Goal: Transaction & Acquisition: Book appointment/travel/reservation

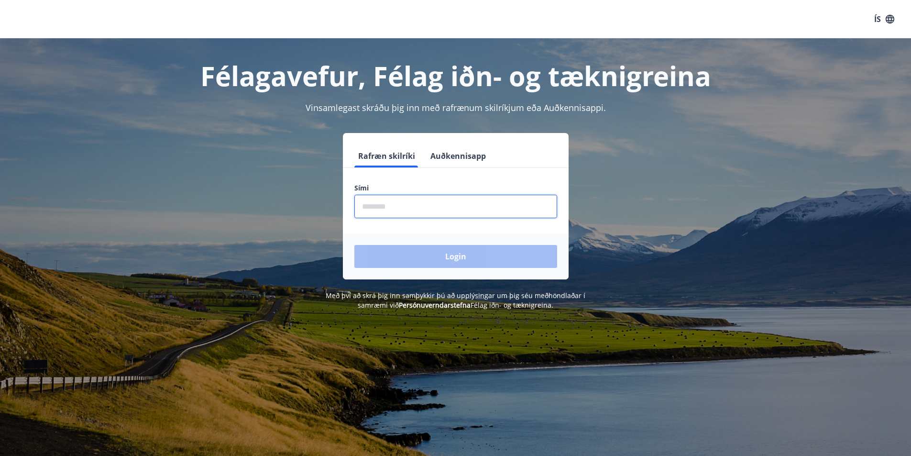
click at [383, 205] on input "phone" at bounding box center [455, 206] width 203 height 23
type input "********"
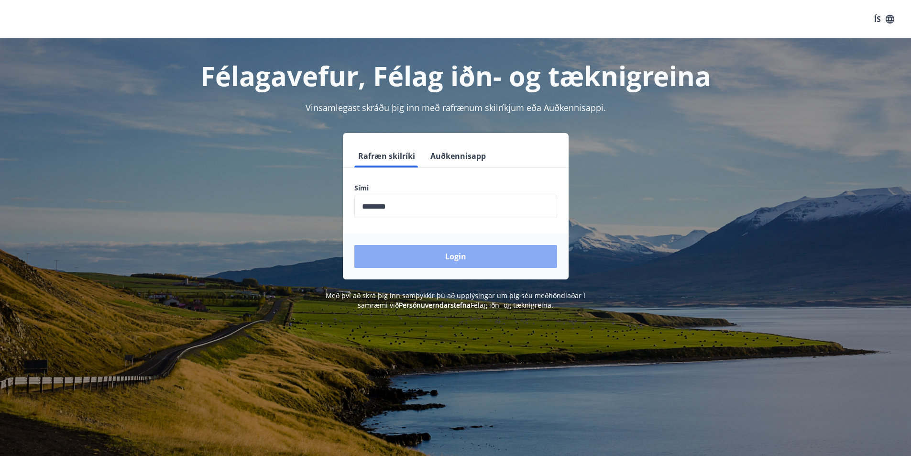
click at [433, 257] on button "Login" at bounding box center [455, 256] width 203 height 23
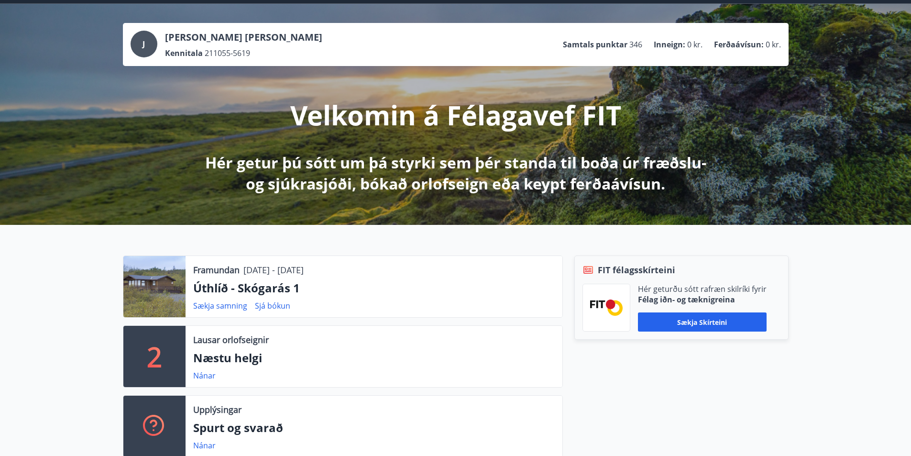
scroll to position [96, 0]
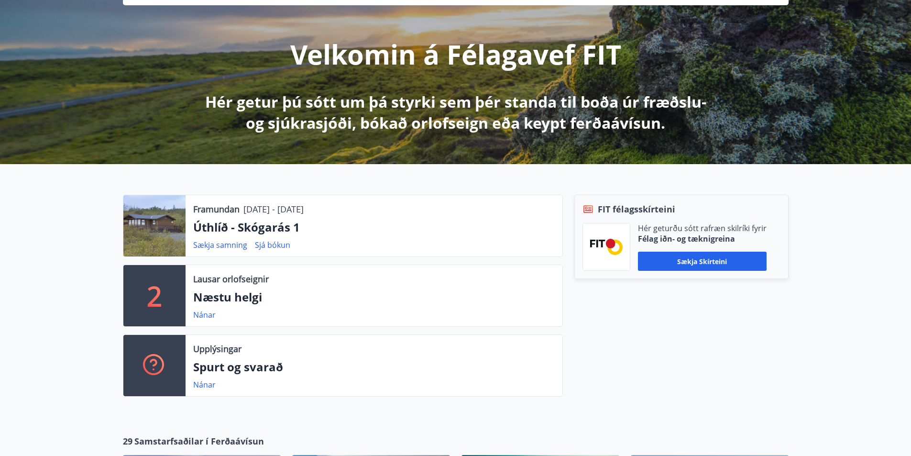
click at [158, 228] on div at bounding box center [154, 225] width 62 height 61
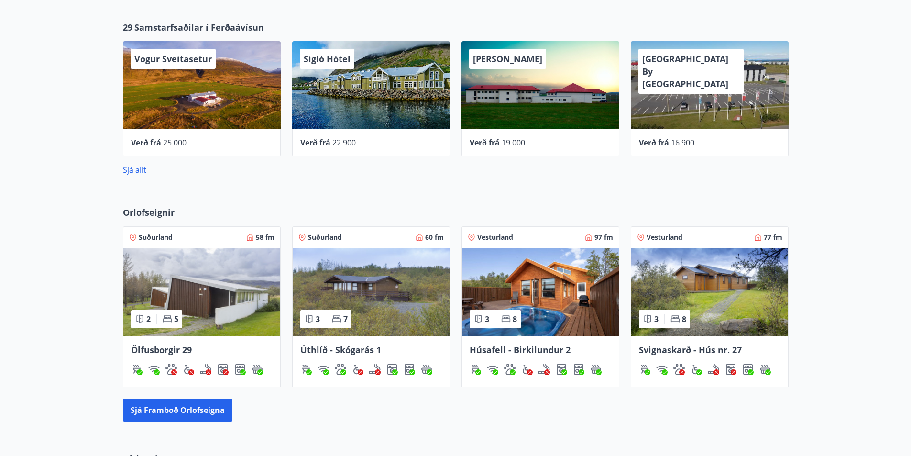
scroll to position [574, 0]
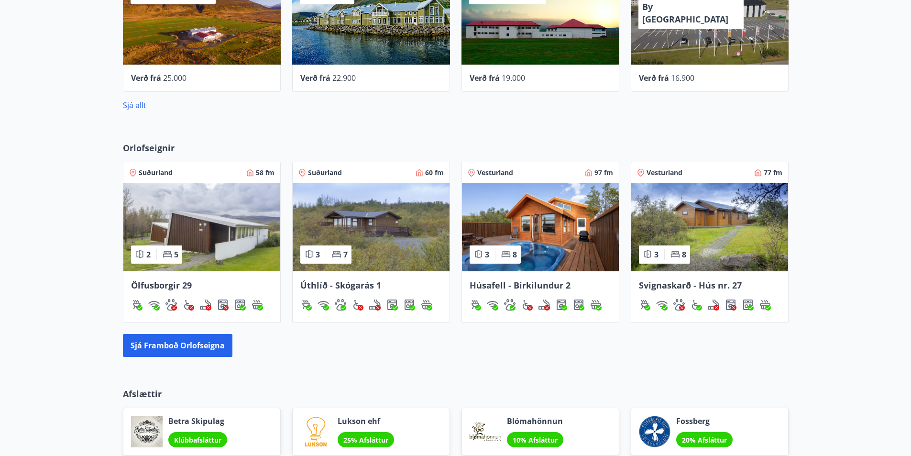
click at [364, 230] on img at bounding box center [371, 227] width 157 height 88
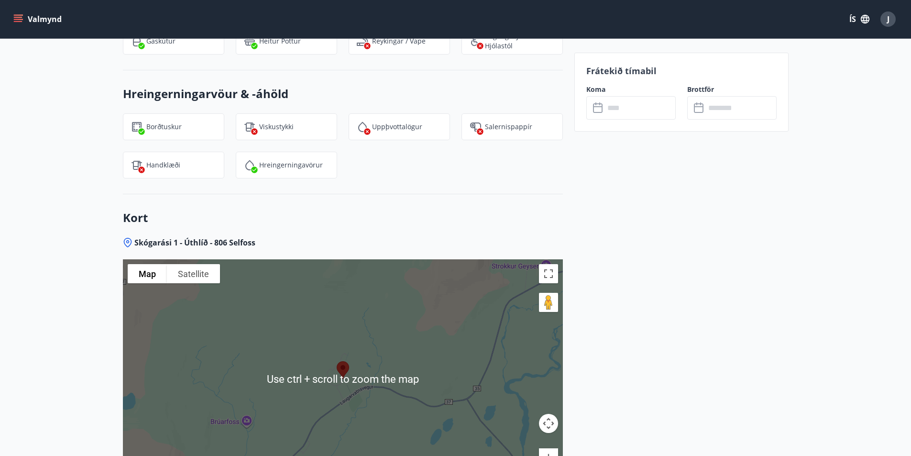
scroll to position [1100, 0]
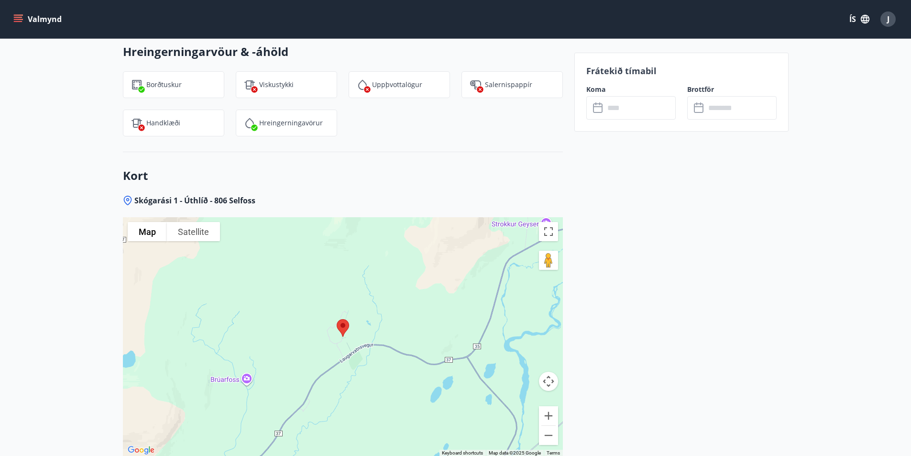
click at [342, 332] on img at bounding box center [343, 327] width 20 height 25
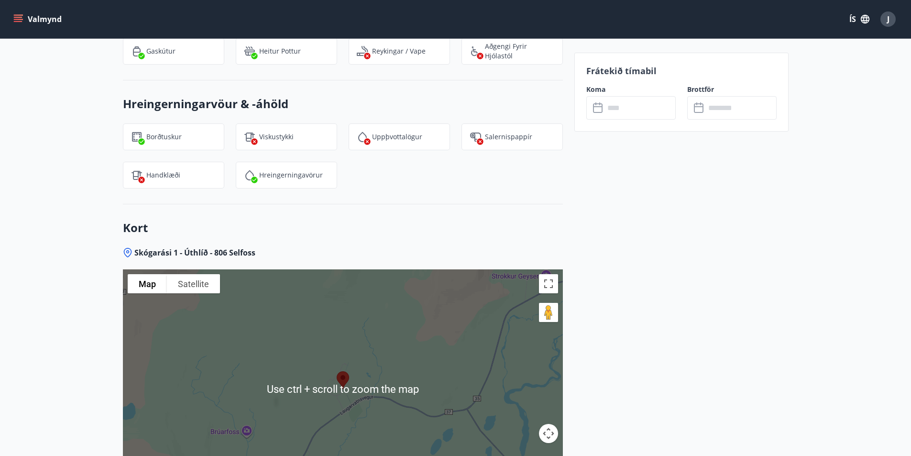
scroll to position [1147, 0]
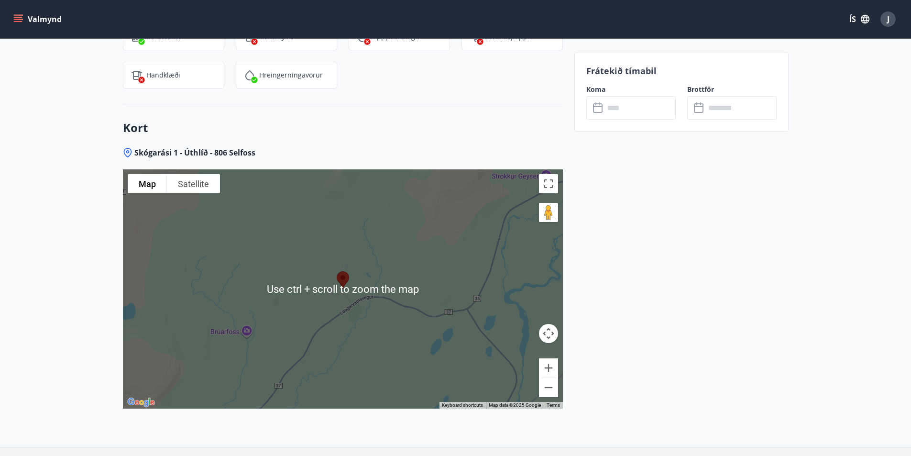
click at [402, 281] on div at bounding box center [343, 288] width 440 height 239
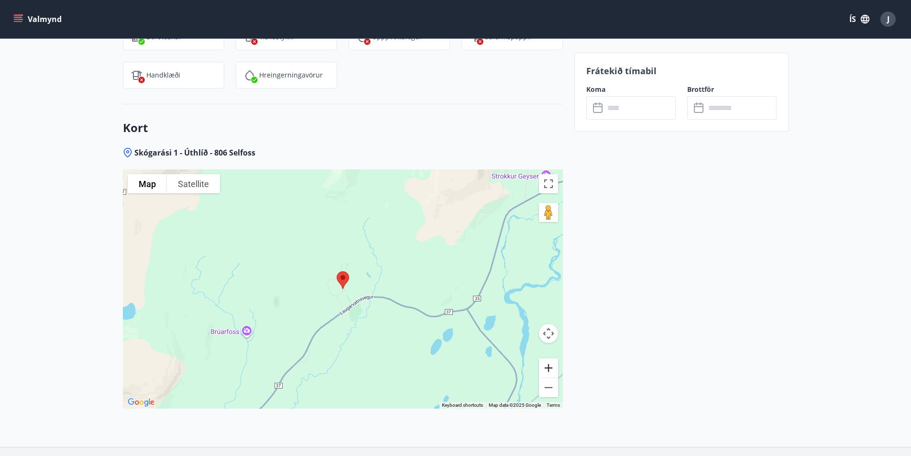
click at [550, 366] on button "Zoom in" at bounding box center [548, 367] width 19 height 19
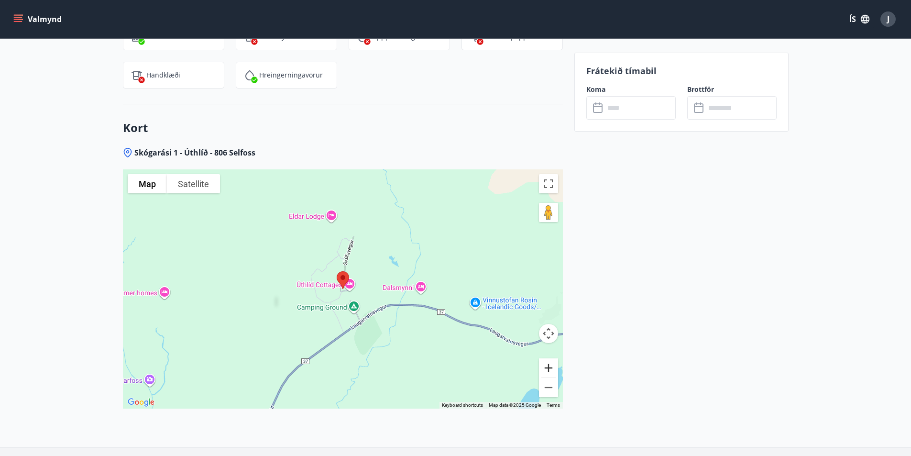
click at [551, 364] on button "Zoom in" at bounding box center [548, 367] width 19 height 19
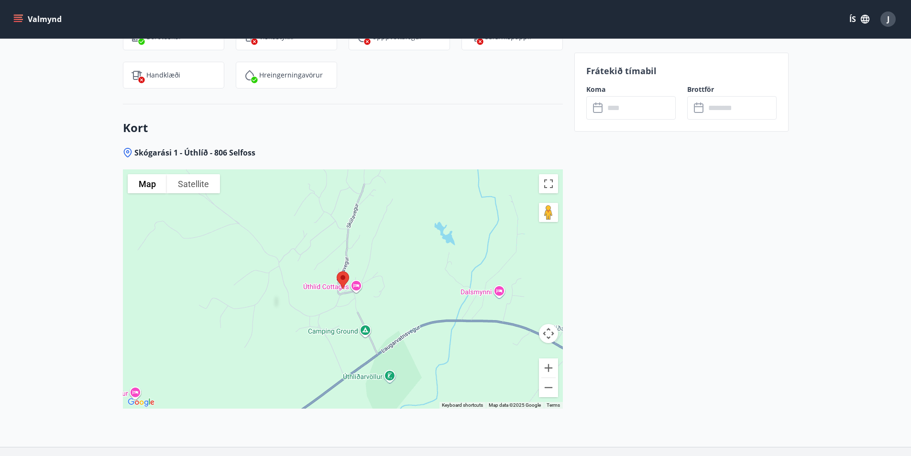
click at [381, 310] on div at bounding box center [343, 288] width 440 height 239
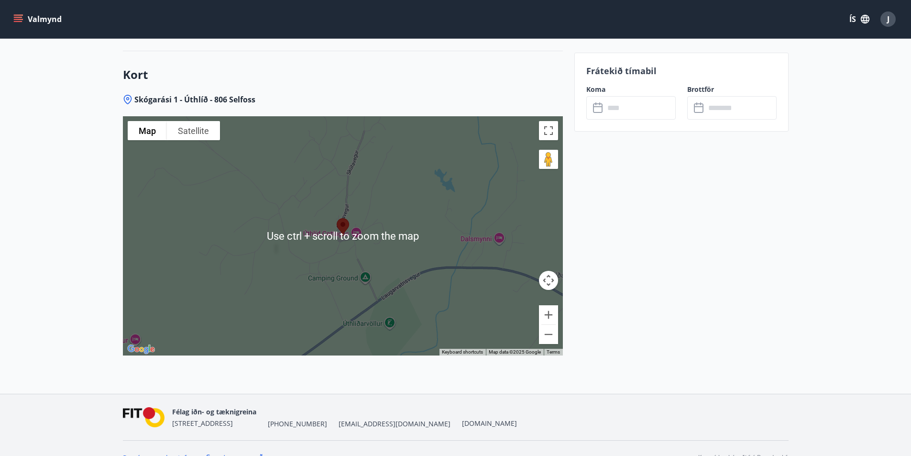
scroll to position [1219, 0]
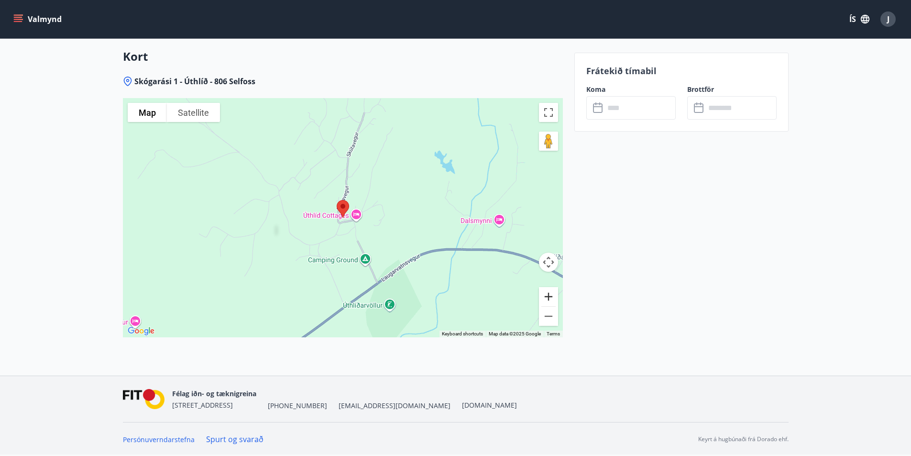
click at [549, 295] on button "Zoom in" at bounding box center [548, 296] width 19 height 19
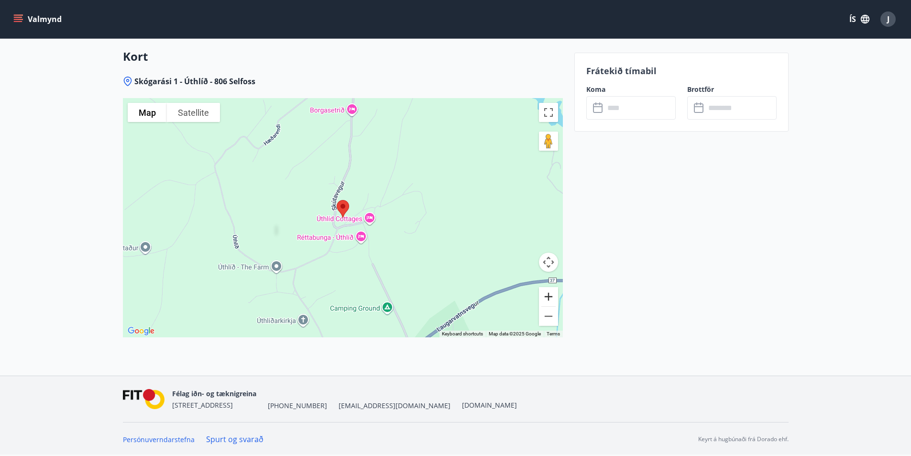
click at [550, 295] on button "Zoom in" at bounding box center [548, 296] width 19 height 19
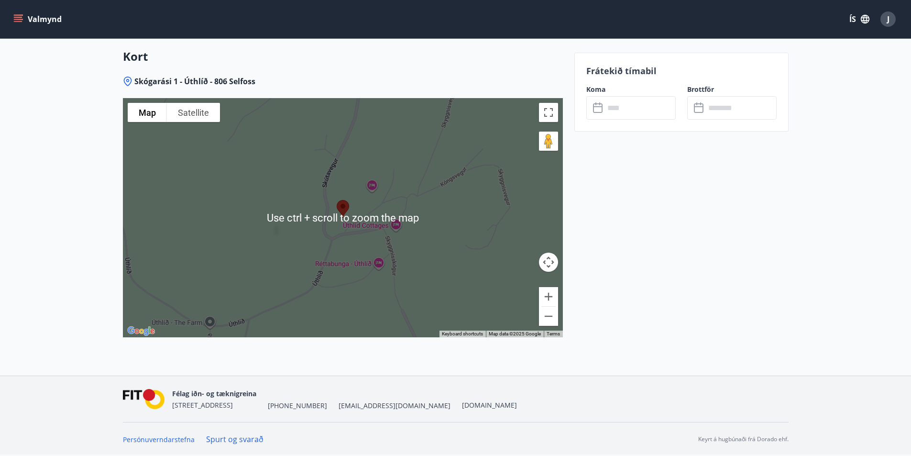
click at [234, 242] on div at bounding box center [343, 217] width 440 height 239
click at [494, 280] on div at bounding box center [343, 217] width 440 height 239
click at [477, 275] on div at bounding box center [343, 217] width 440 height 239
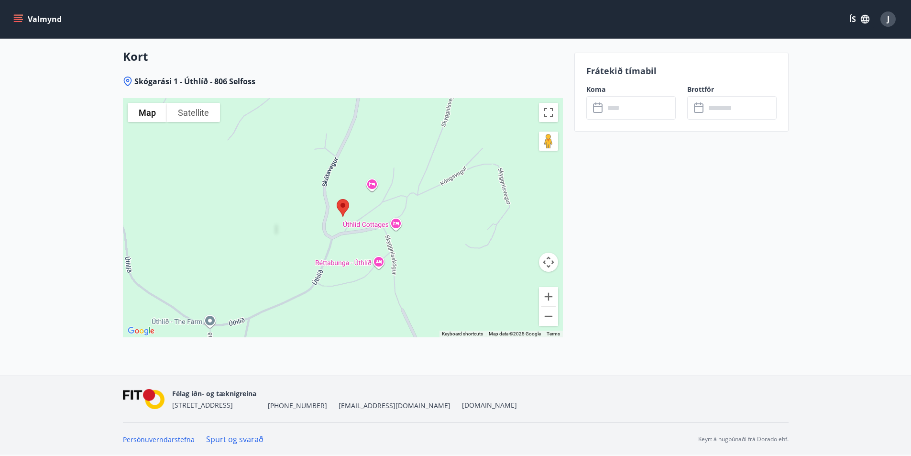
click at [484, 273] on div at bounding box center [343, 217] width 440 height 239
drag, startPoint x: 484, startPoint y: 271, endPoint x: 477, endPoint y: 269, distance: 7.6
click at [477, 269] on div at bounding box center [343, 217] width 440 height 239
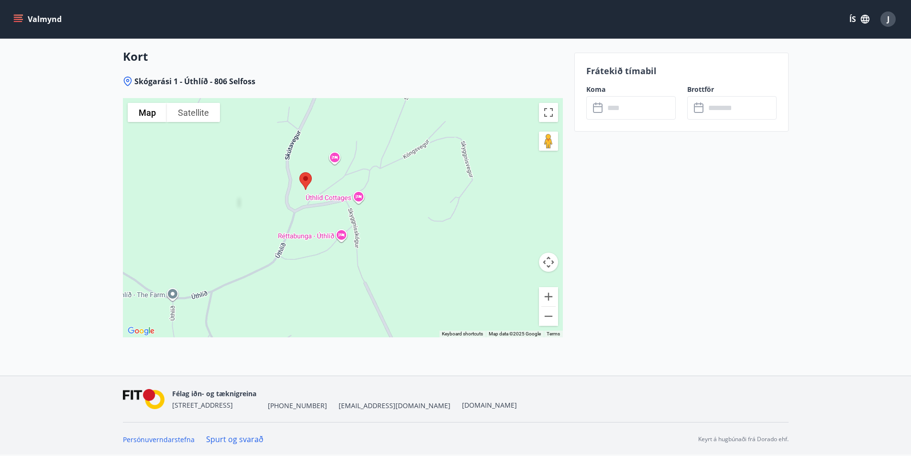
drag, startPoint x: 482, startPoint y: 270, endPoint x: 453, endPoint y: 244, distance: 38.3
click at [453, 244] on div at bounding box center [343, 217] width 440 height 239
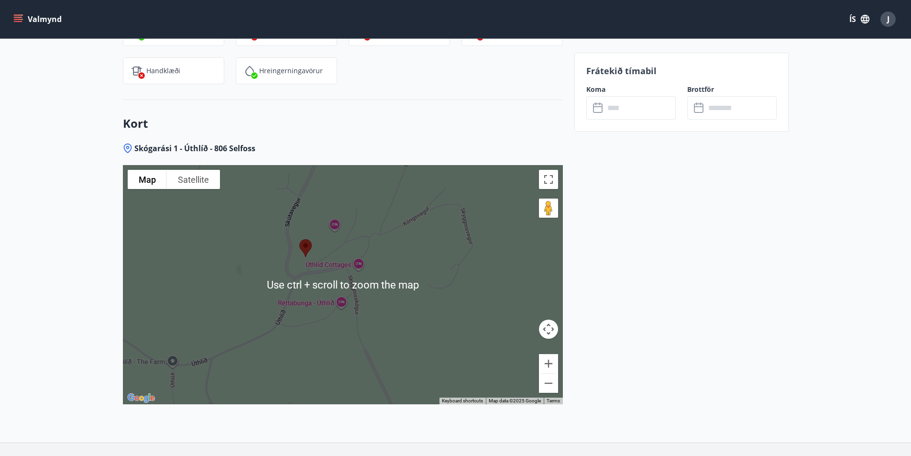
scroll to position [1171, 0]
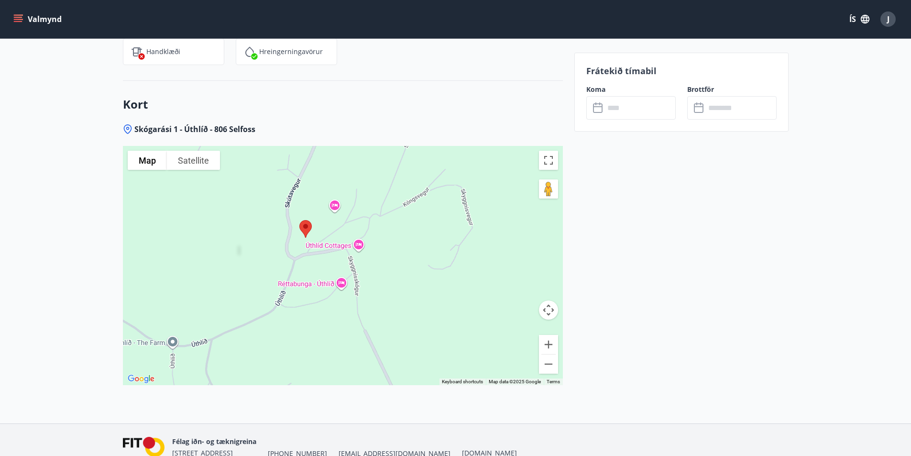
click at [390, 289] on div at bounding box center [343, 265] width 440 height 239
click at [548, 340] on button "Zoom in" at bounding box center [548, 344] width 19 height 19
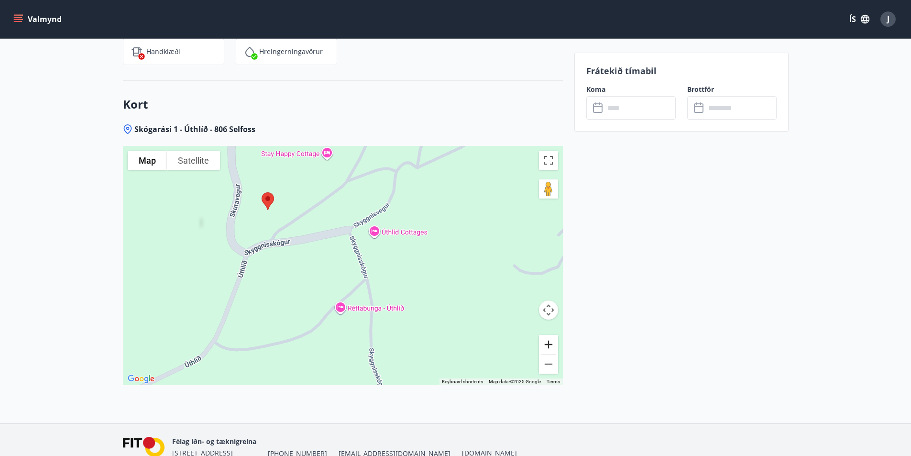
click at [549, 343] on button "Zoom in" at bounding box center [548, 344] width 19 height 19
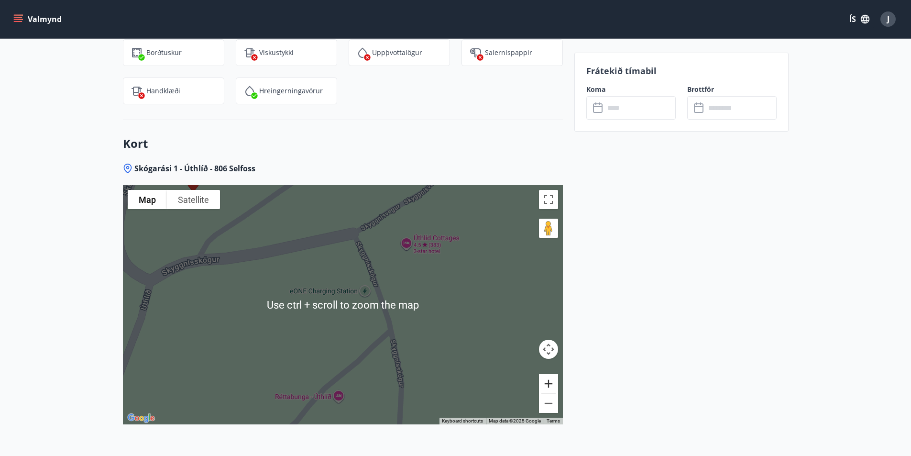
scroll to position [1219, 0]
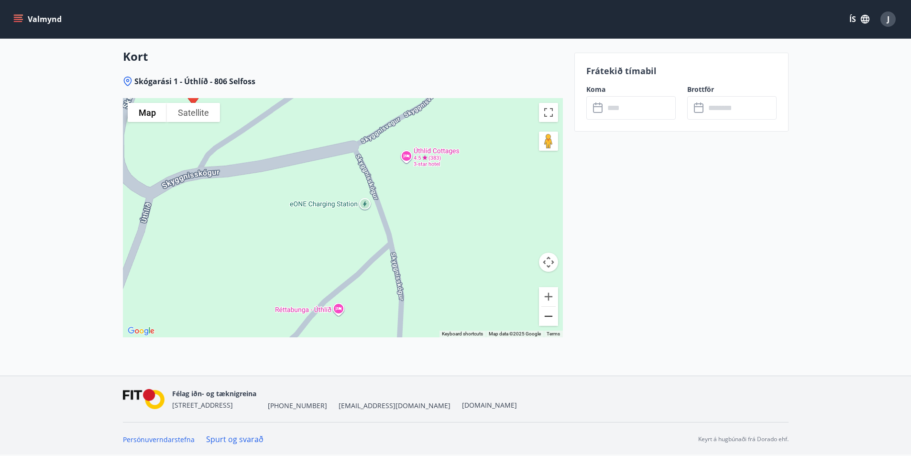
click at [548, 316] on button "Zoom out" at bounding box center [548, 315] width 19 height 19
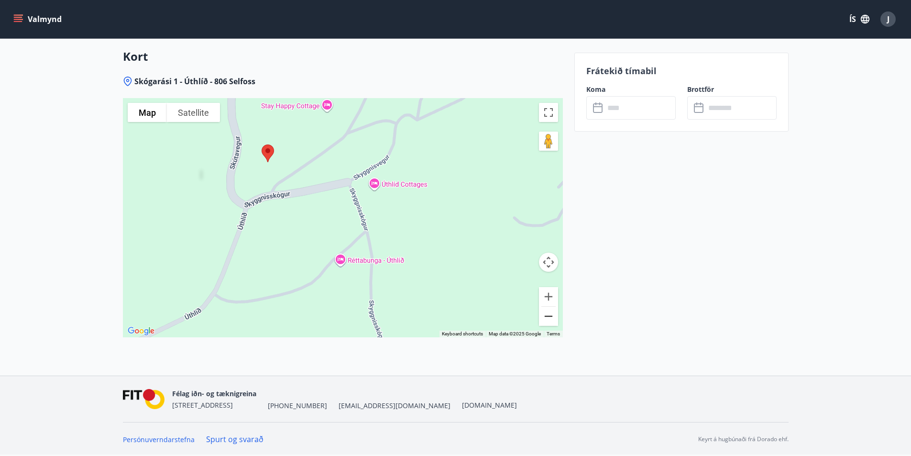
click at [548, 316] on button "Zoom out" at bounding box center [548, 315] width 19 height 19
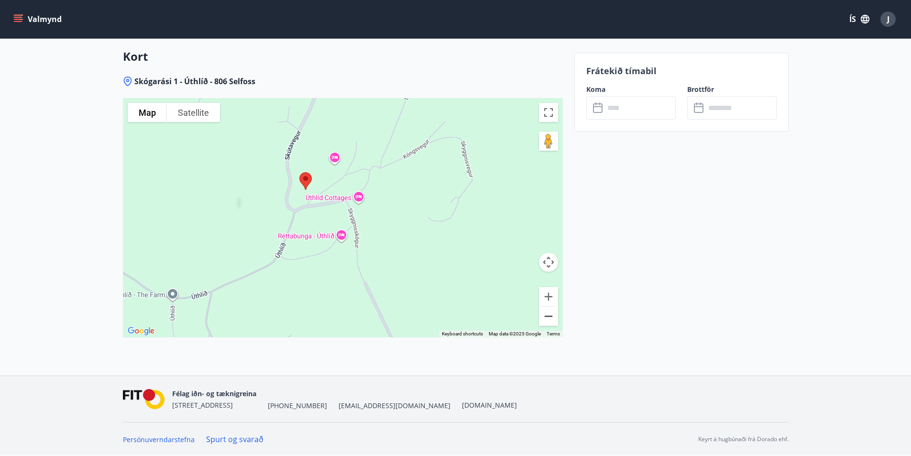
click at [548, 316] on button "Zoom out" at bounding box center [548, 315] width 19 height 19
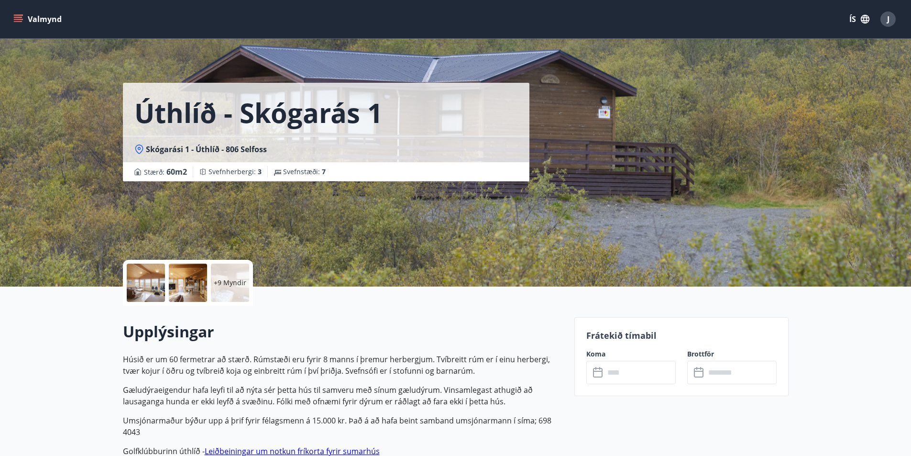
scroll to position [0, 0]
click at [604, 159] on div "Úthlíð - Skógarás 1 Skógarási 1 - Úthlíð - 806 Selfoss Stærð : 60 m2 [GEOGRAPHI…" at bounding box center [455, 143] width 665 height 287
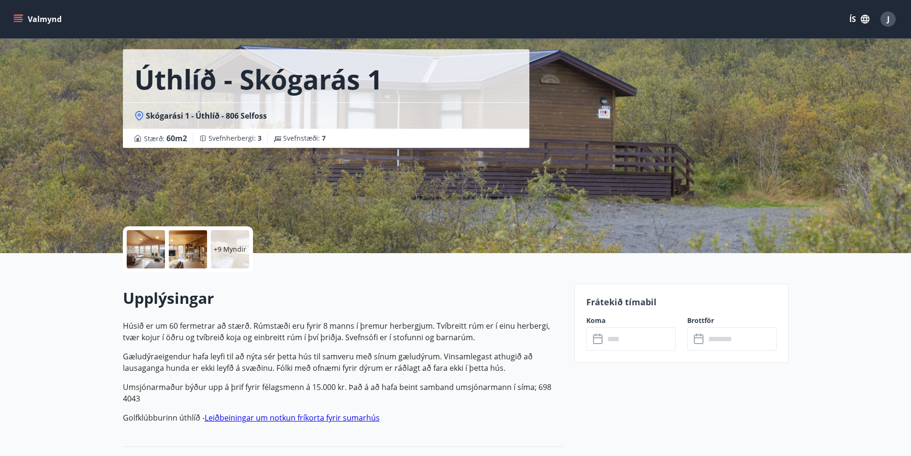
scroll to position [96, 0]
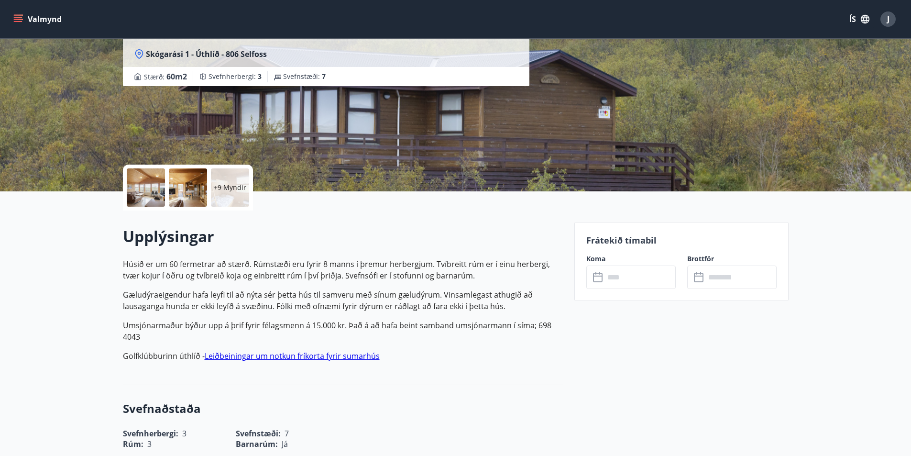
click at [154, 182] on div at bounding box center [146, 187] width 38 height 38
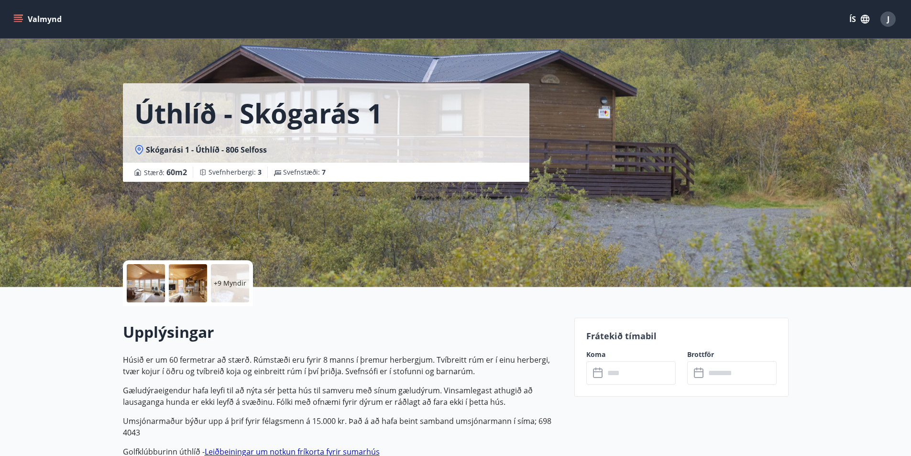
click at [155, 281] on div at bounding box center [146, 283] width 38 height 38
click at [46, 17] on button "Valmynd" at bounding box center [38, 19] width 54 height 17
click at [12, 18] on button "Valmynd" at bounding box center [38, 19] width 54 height 17
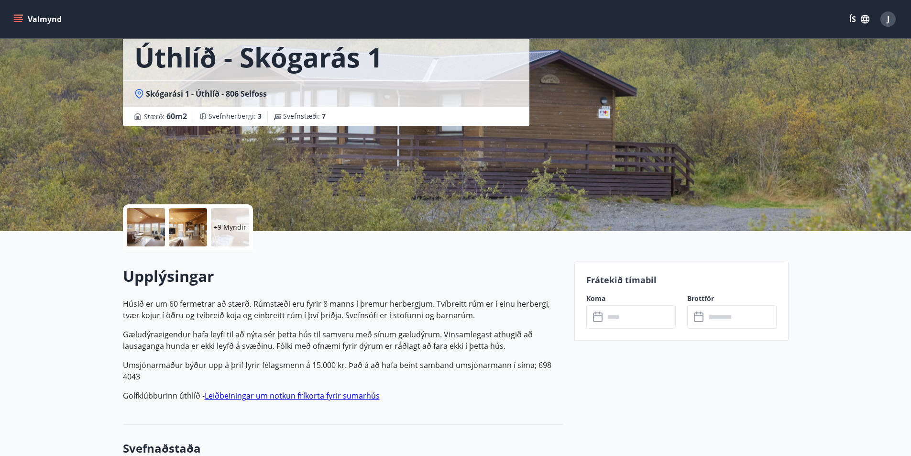
scroll to position [48, 0]
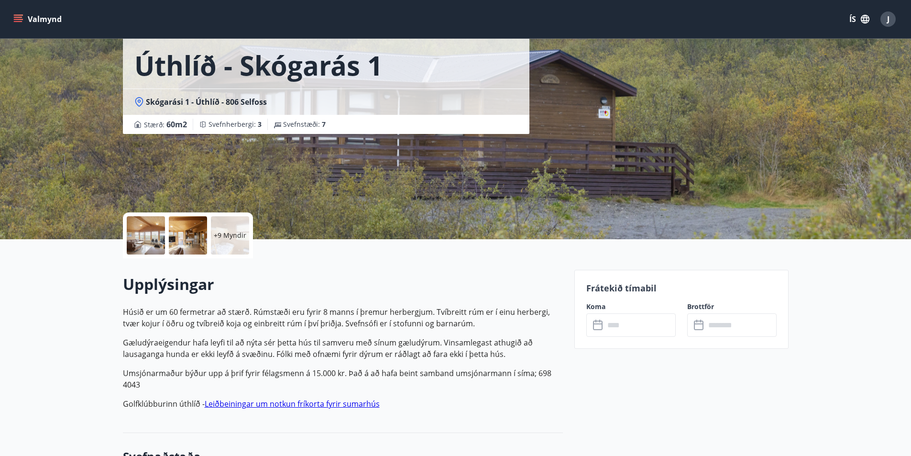
click at [140, 232] on div at bounding box center [146, 235] width 38 height 38
click at [140, 218] on div at bounding box center [146, 235] width 38 height 38
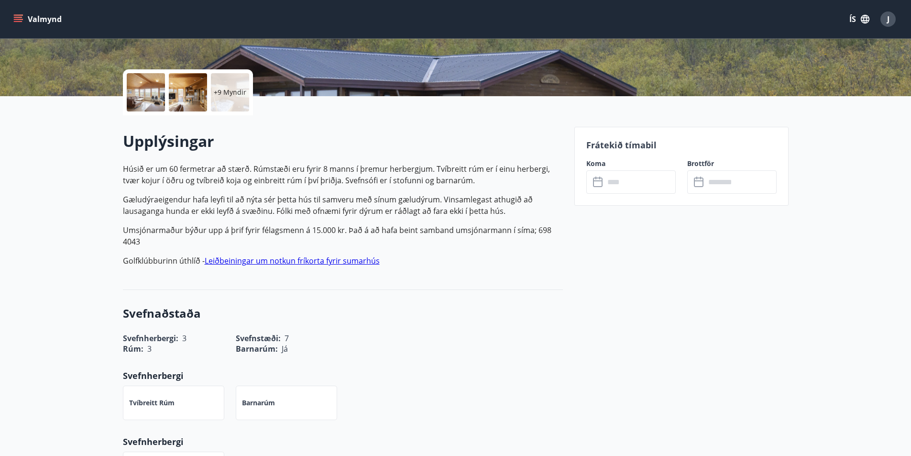
scroll to position [191, 0]
click at [235, 260] on link "Leiðbeiningar um notkun fríkorta fyrir sumarhús" at bounding box center [292, 260] width 175 height 11
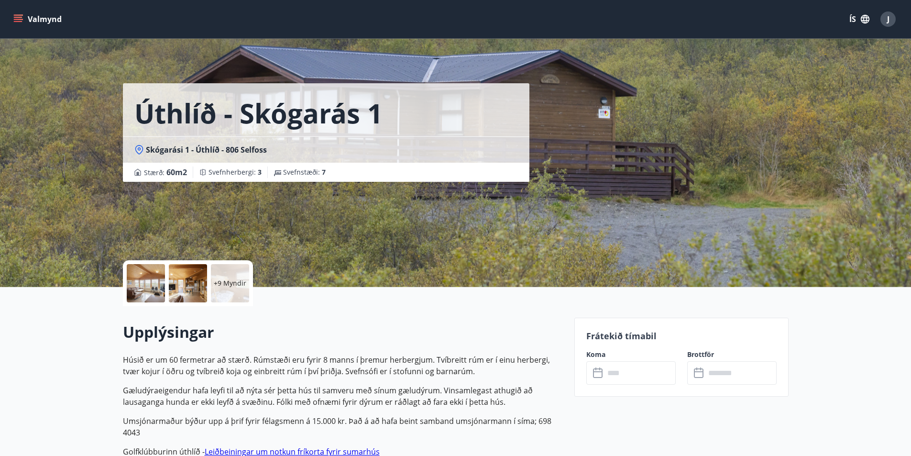
click at [136, 281] on div at bounding box center [146, 283] width 38 height 38
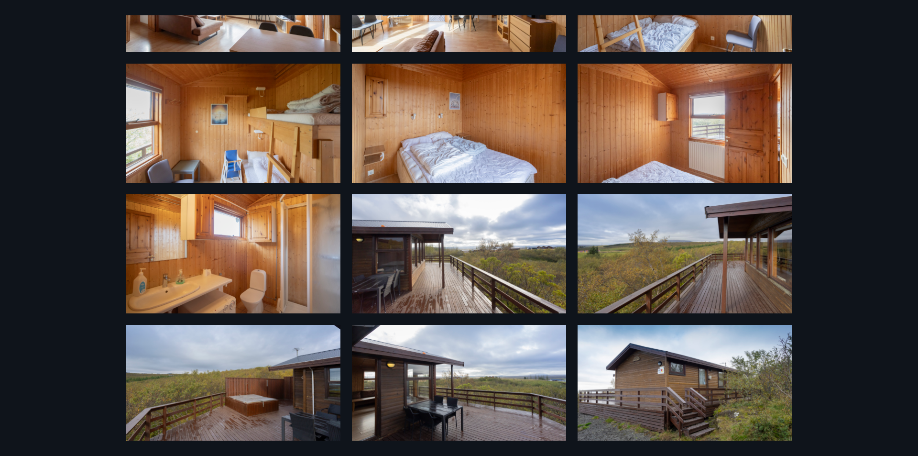
scroll to position [257, 0]
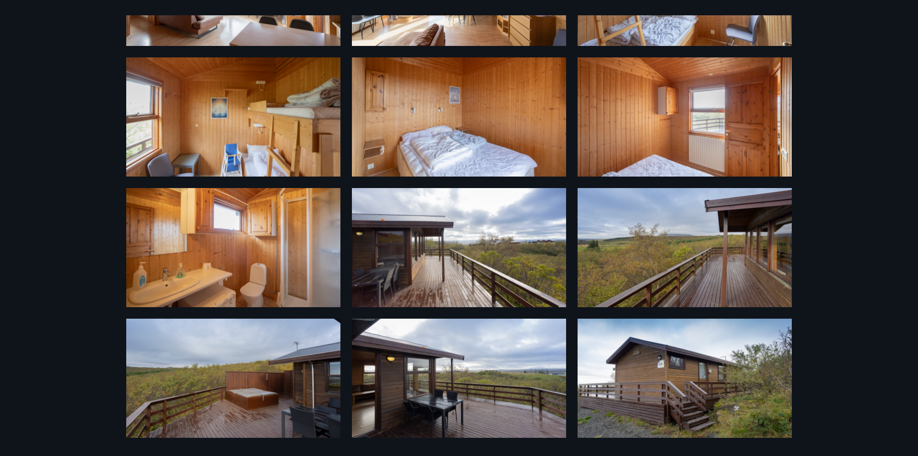
click at [635, 391] on img at bounding box center [685, 377] width 214 height 119
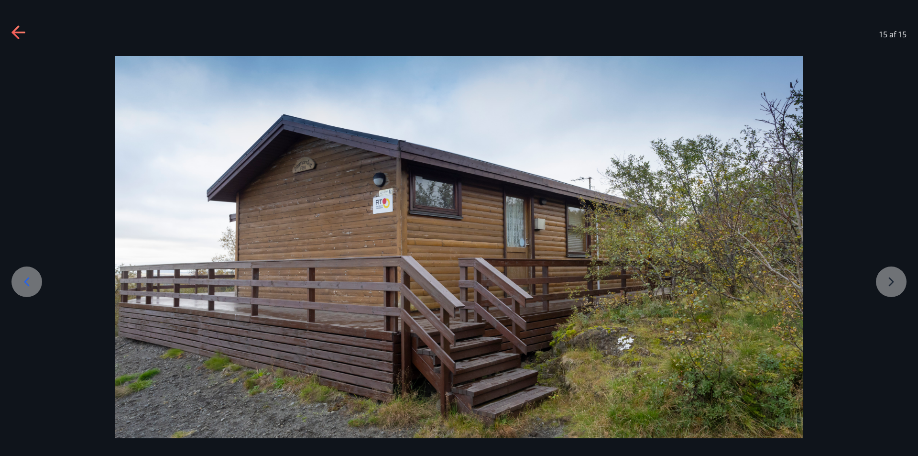
click at [891, 279] on div at bounding box center [459, 247] width 918 height 382
click at [891, 284] on div at bounding box center [459, 247] width 918 height 382
click at [24, 284] on icon at bounding box center [26, 281] width 15 height 15
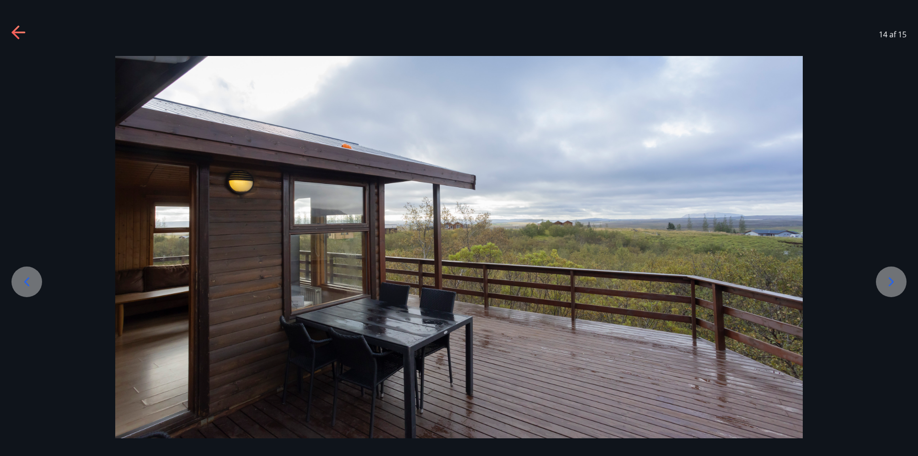
click at [27, 282] on icon at bounding box center [26, 281] width 15 height 15
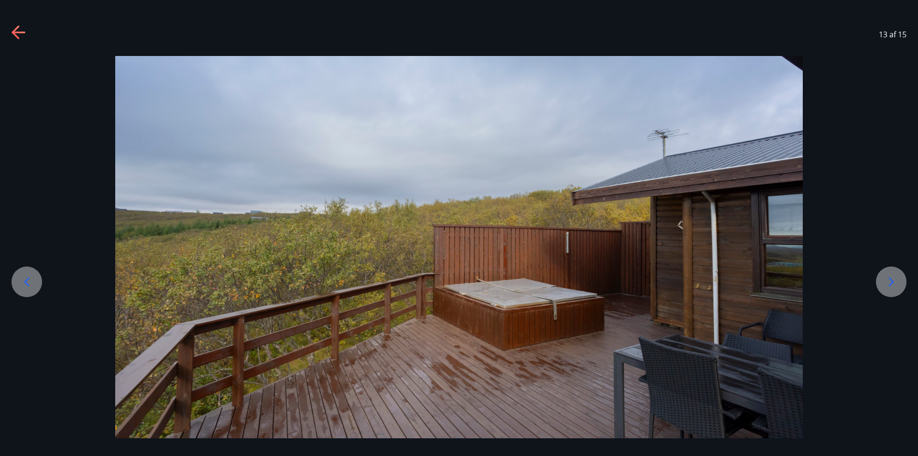
click at [27, 282] on icon at bounding box center [26, 281] width 15 height 15
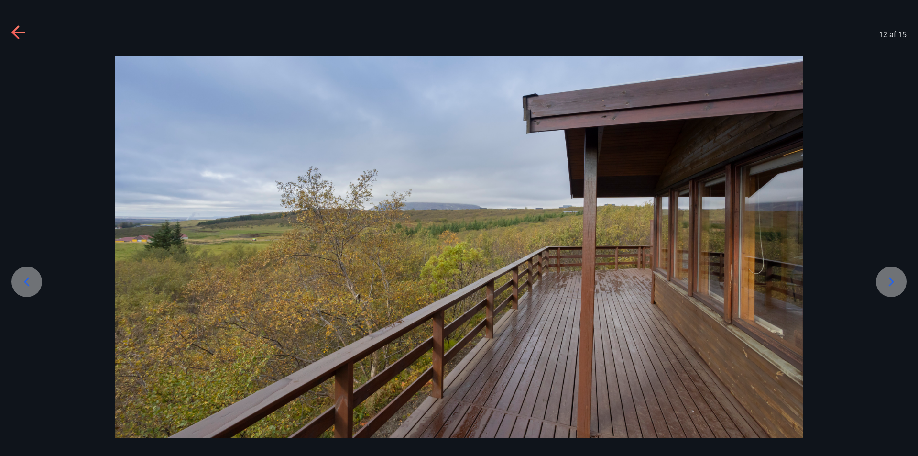
click at [26, 282] on icon at bounding box center [26, 281] width 5 height 9
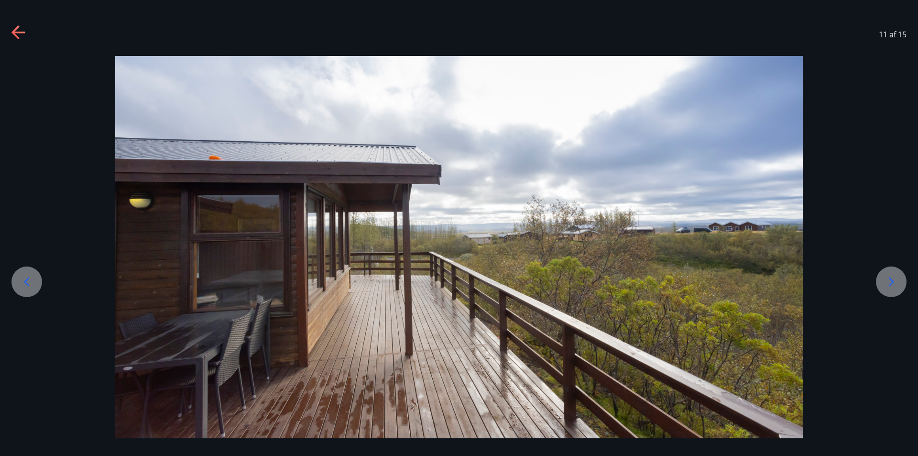
click at [26, 283] on icon at bounding box center [26, 281] width 5 height 9
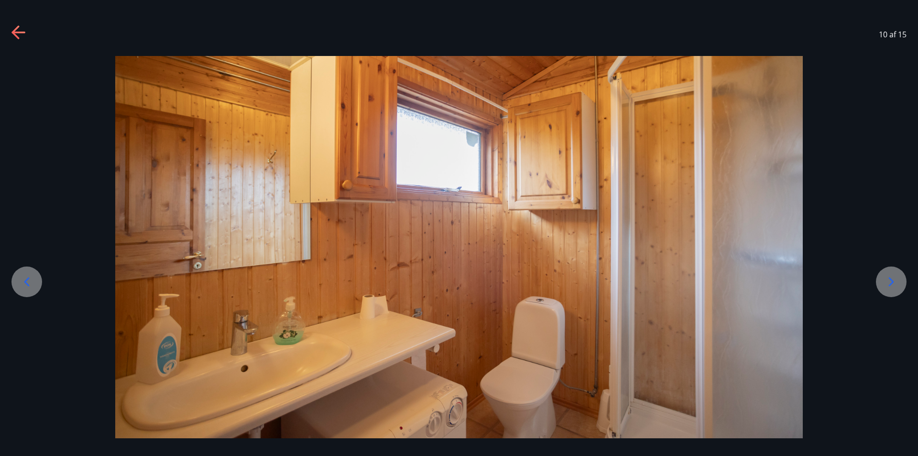
click at [26, 283] on icon at bounding box center [26, 281] width 5 height 9
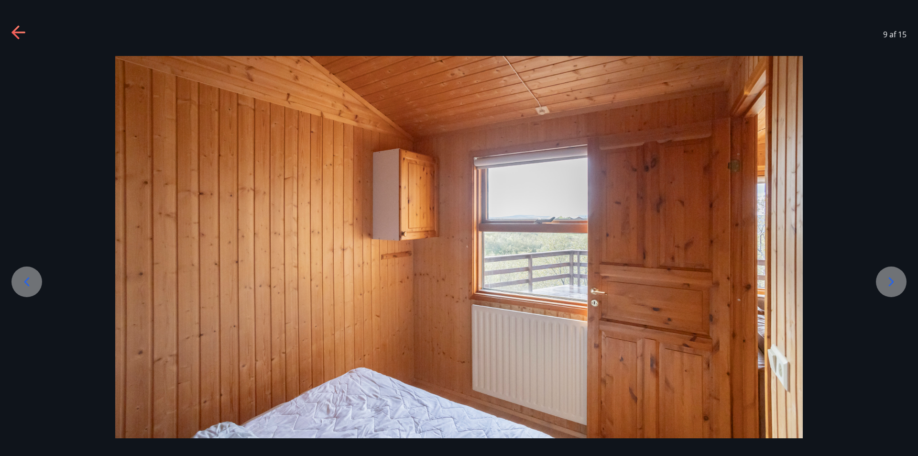
click at [26, 283] on icon at bounding box center [26, 281] width 5 height 9
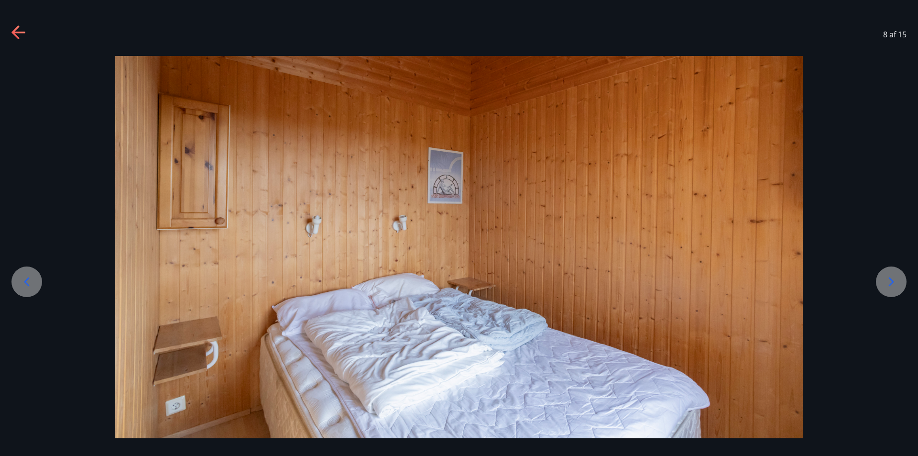
click at [26, 283] on icon at bounding box center [26, 281] width 5 height 9
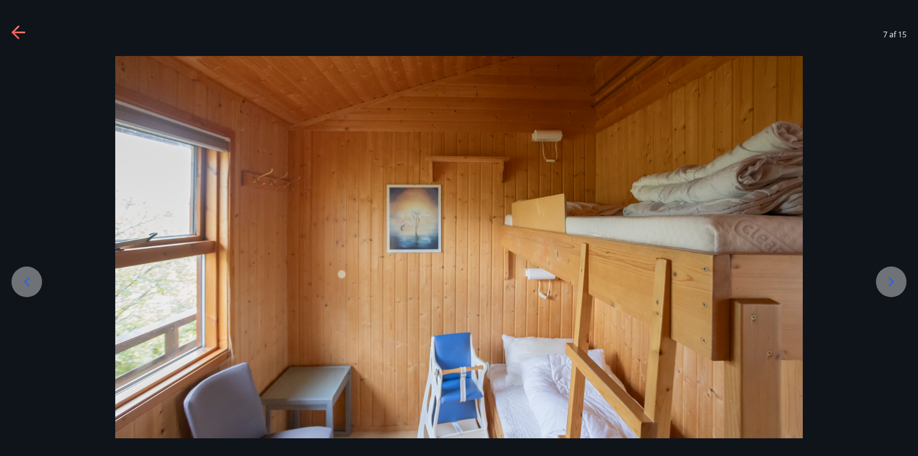
click at [25, 283] on icon at bounding box center [26, 281] width 5 height 9
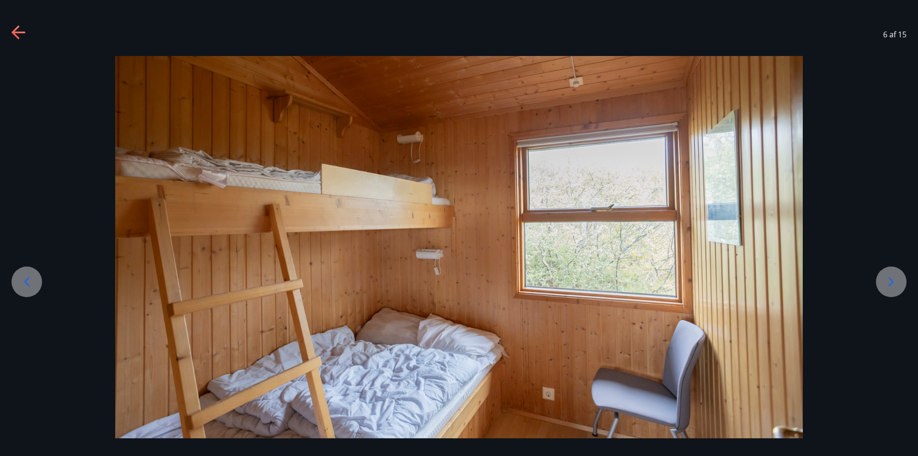
click at [25, 283] on icon at bounding box center [26, 281] width 5 height 9
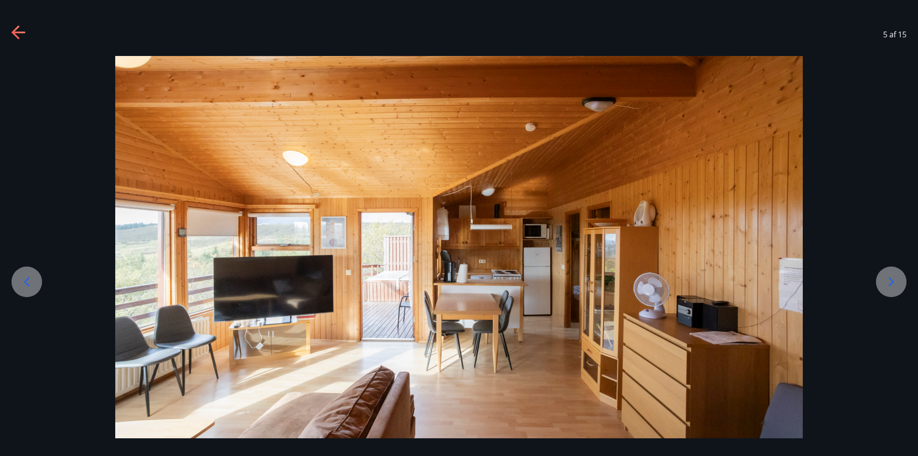
click at [25, 283] on icon at bounding box center [26, 281] width 5 height 9
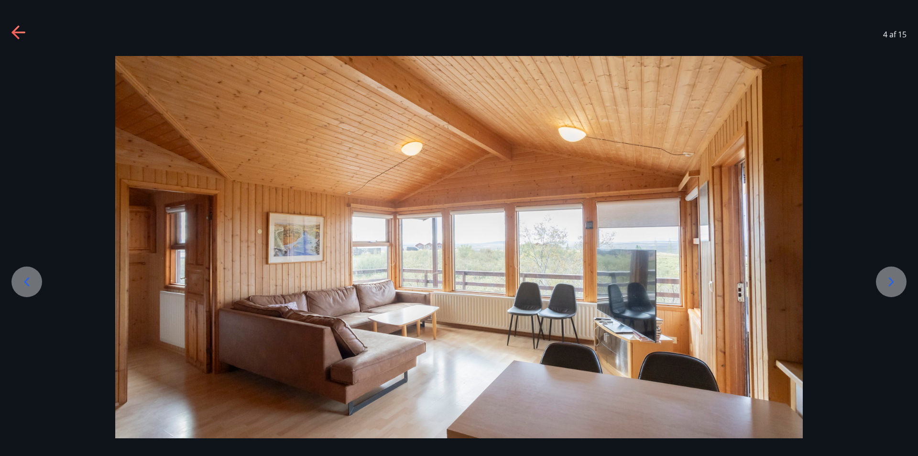
click at [25, 283] on icon at bounding box center [26, 281] width 5 height 9
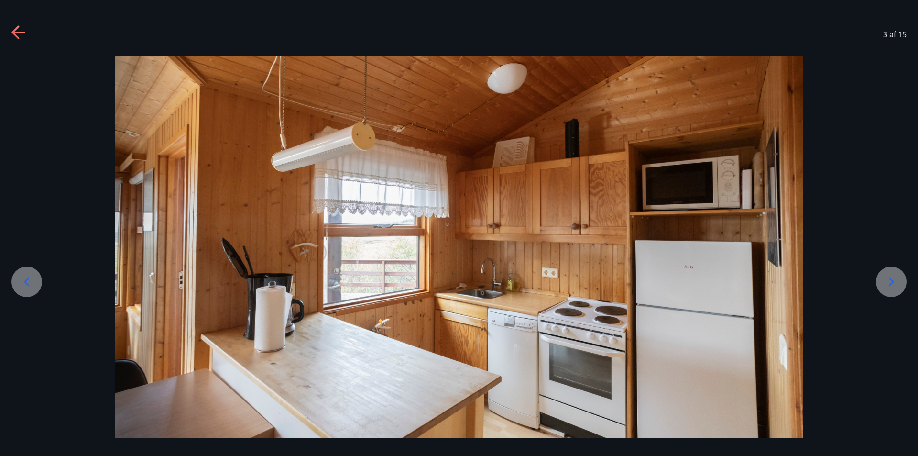
click at [25, 283] on icon at bounding box center [26, 281] width 5 height 9
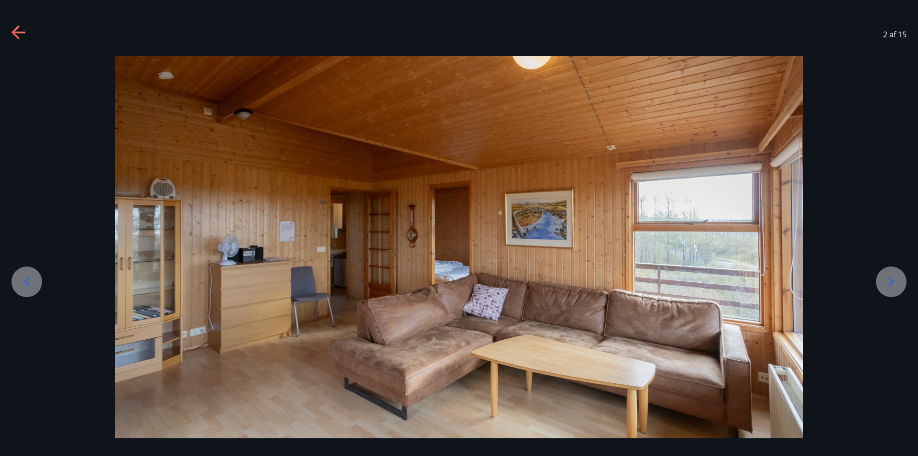
click at [25, 283] on icon at bounding box center [26, 281] width 5 height 9
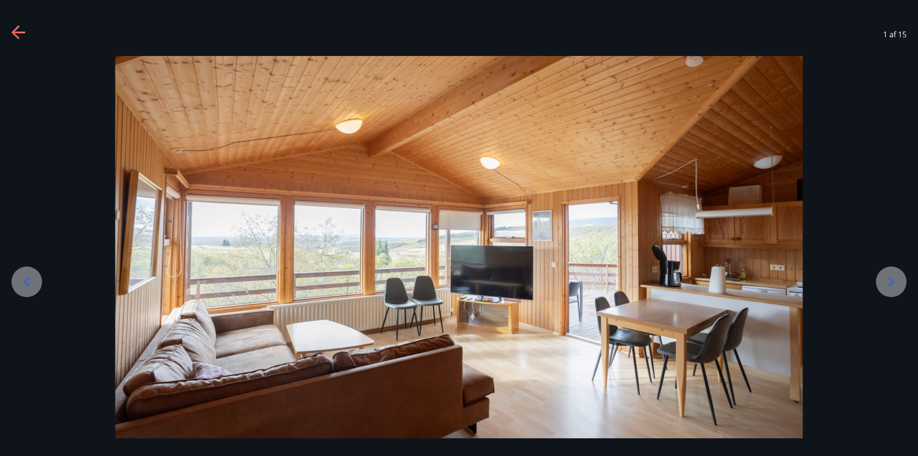
click at [25, 283] on icon at bounding box center [26, 281] width 5 height 9
click at [26, 280] on icon at bounding box center [26, 281] width 5 height 9
click at [20, 29] on icon at bounding box center [18, 32] width 15 height 15
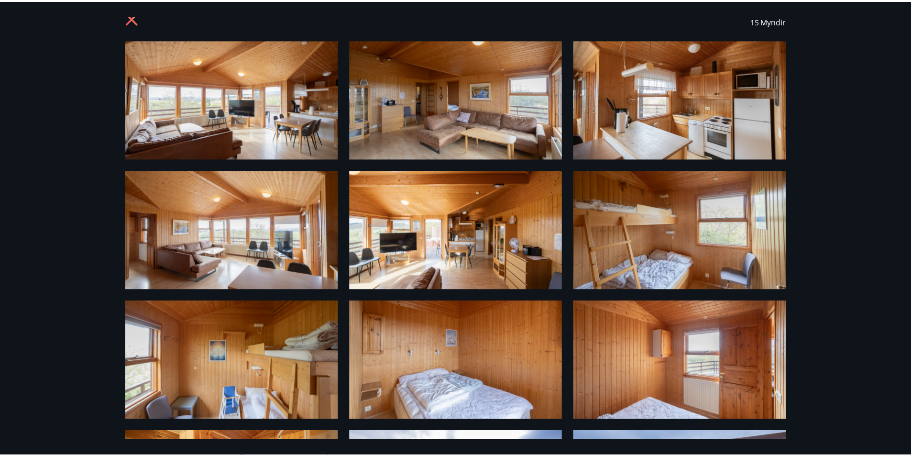
scroll to position [0, 0]
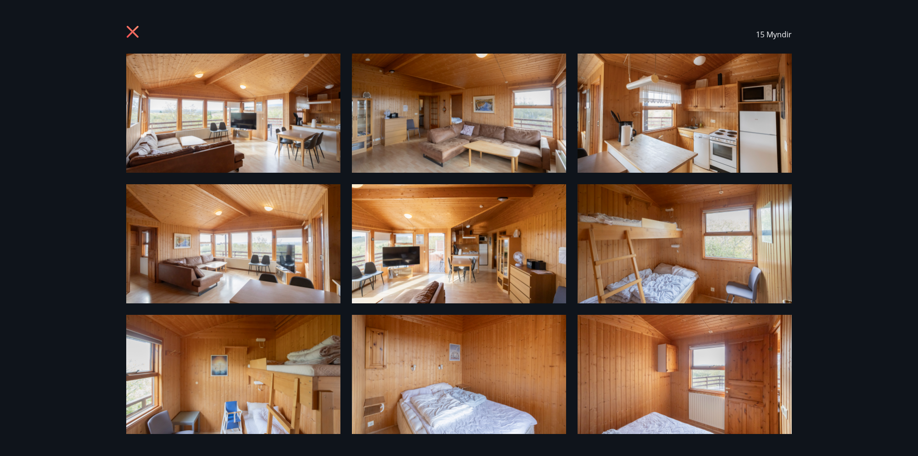
click at [128, 30] on icon at bounding box center [133, 32] width 15 height 15
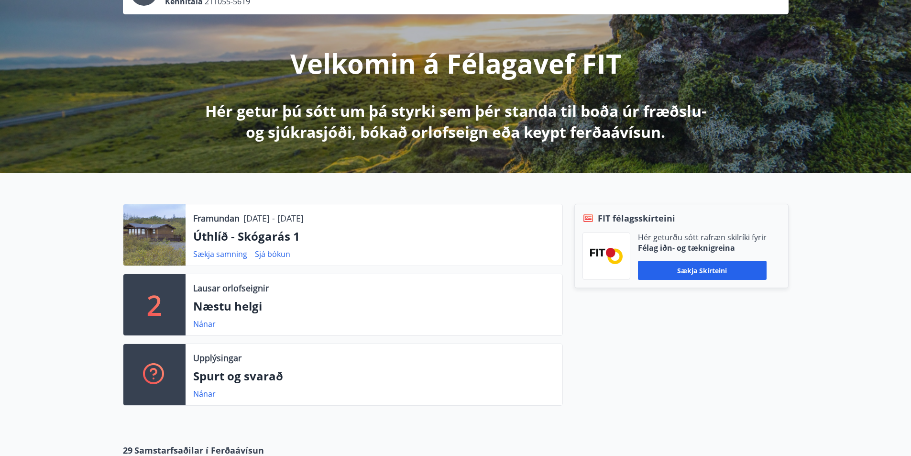
scroll to position [96, 0]
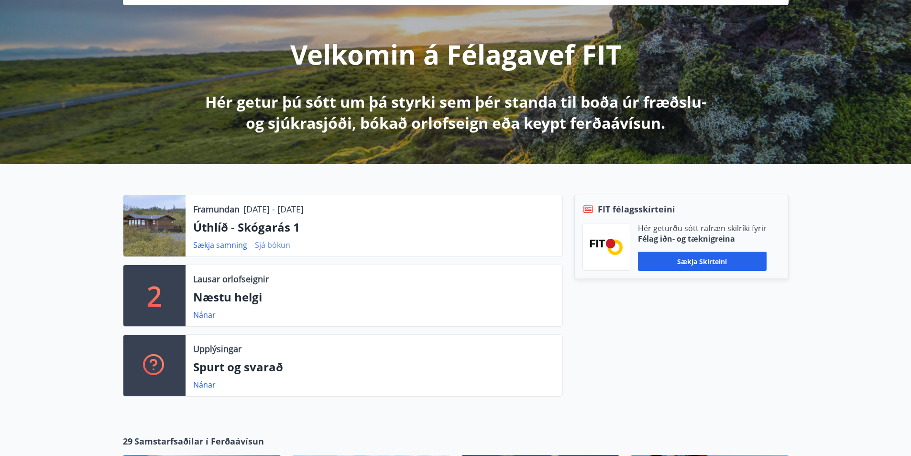
click at [269, 244] on link "Sjá bókun" at bounding box center [272, 245] width 35 height 11
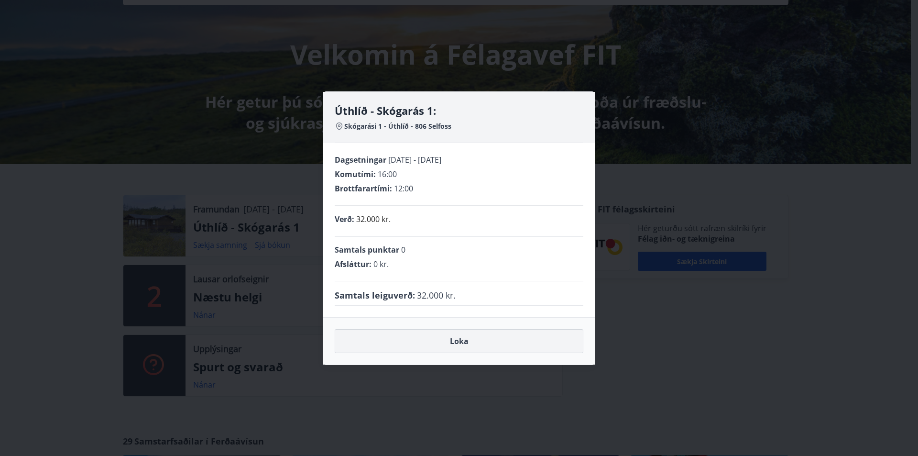
click at [457, 342] on button "Loka" at bounding box center [459, 341] width 249 height 24
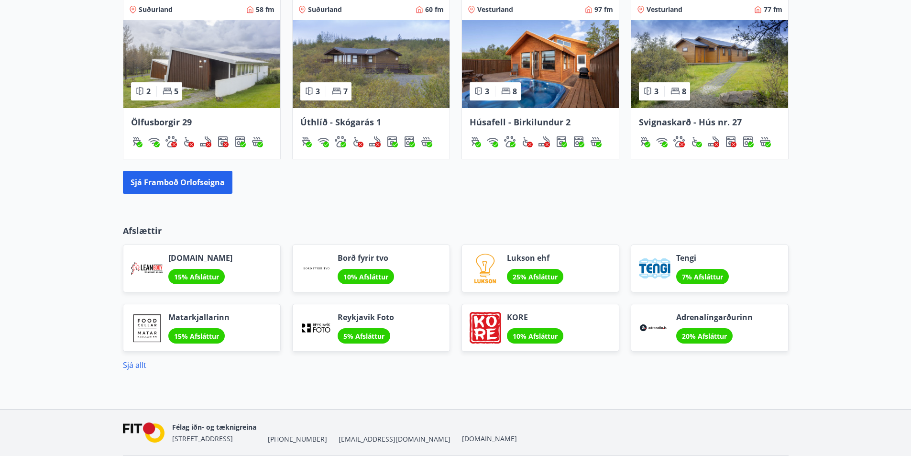
scroll to position [675, 0]
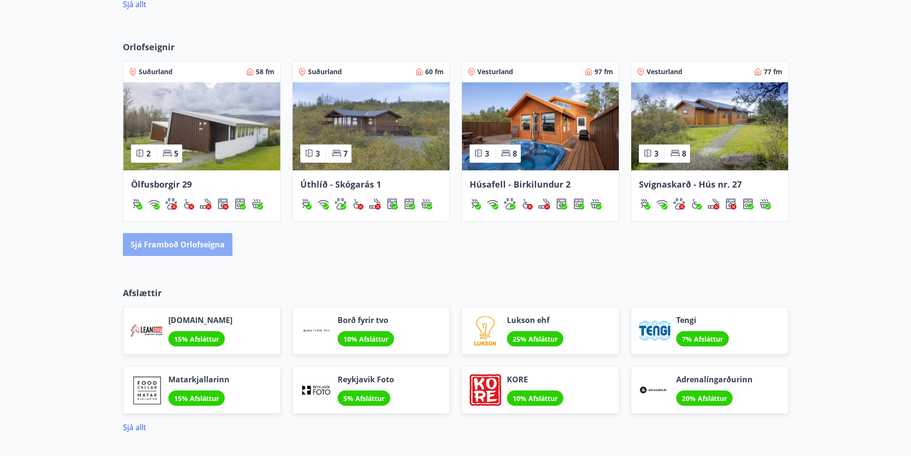
click at [166, 243] on button "Sjá framboð orlofseigna" at bounding box center [177, 244] width 109 height 23
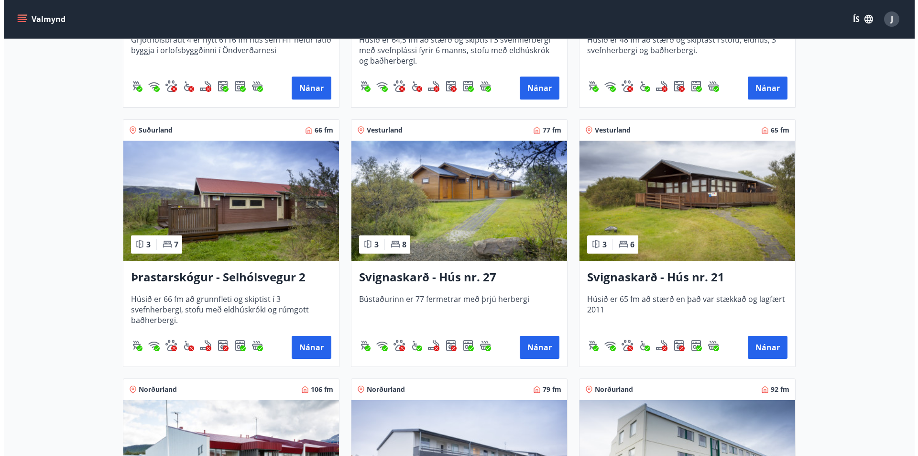
scroll to position [2107, 0]
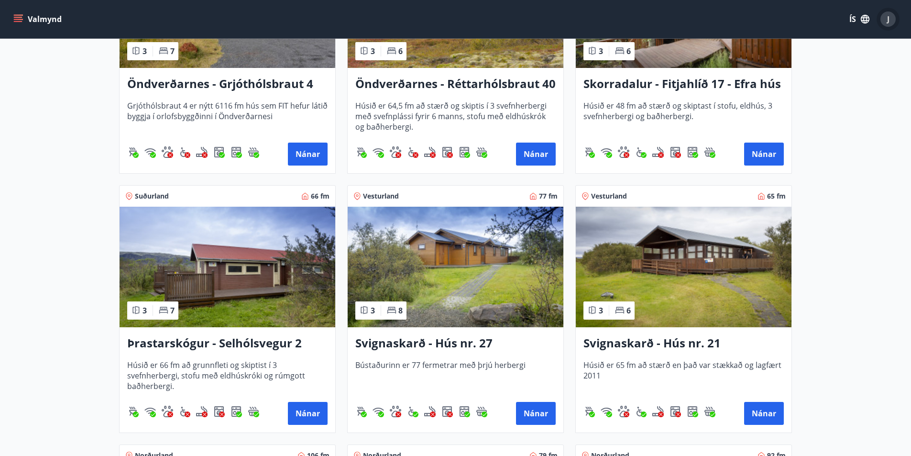
click at [890, 21] on div "J" at bounding box center [887, 18] width 15 height 15
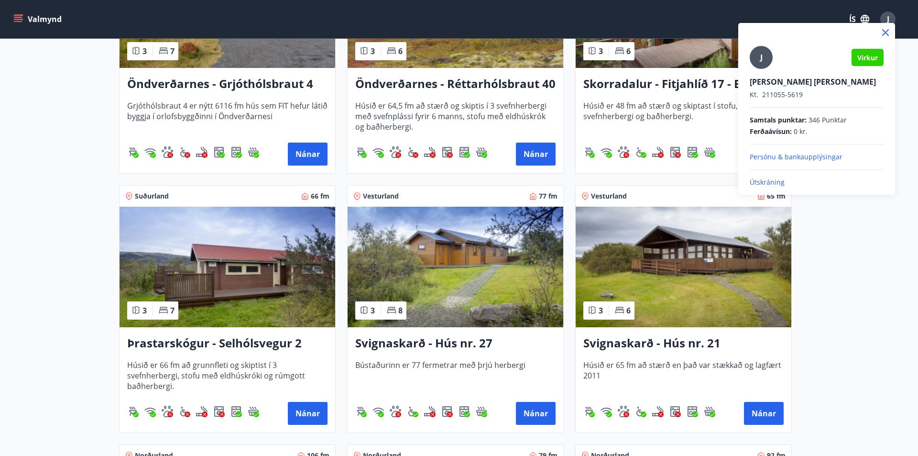
click at [763, 180] on p "Útskráning" at bounding box center [817, 182] width 134 height 10
